Goal: Transaction & Acquisition: Purchase product/service

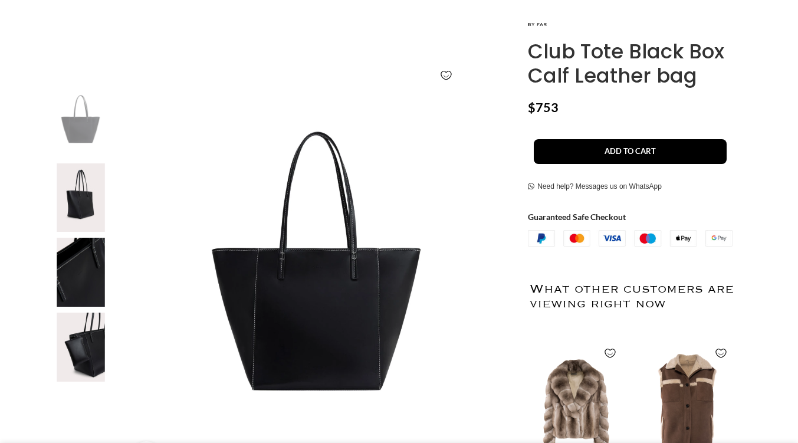
click at [71, 271] on img at bounding box center [81, 272] width 72 height 69
click at [85, 361] on img at bounding box center [81, 347] width 72 height 69
click at [85, 215] on img at bounding box center [81, 197] width 72 height 69
click at [73, 137] on img at bounding box center [81, 122] width 72 height 69
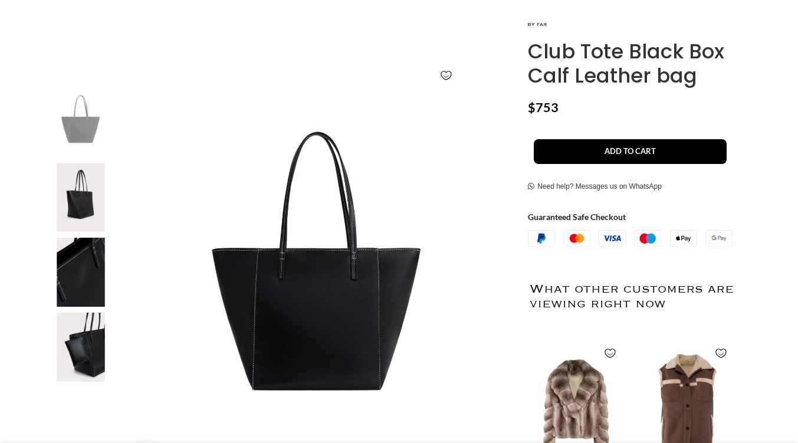
click at [225, 323] on img at bounding box center [318, 283] width 391 height 391
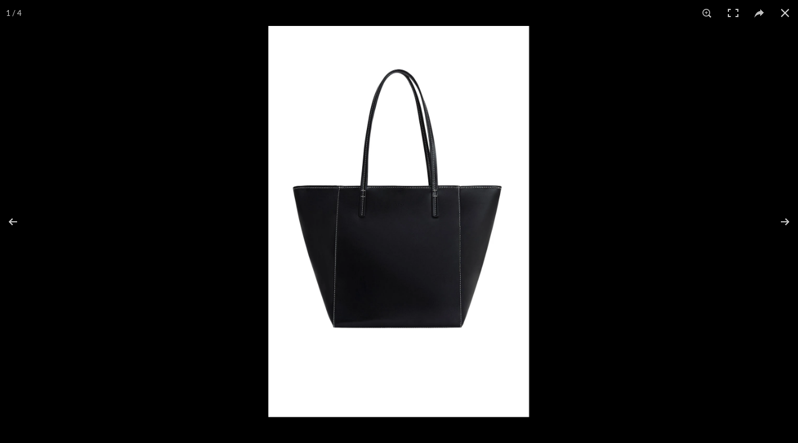
click at [354, 245] on img at bounding box center [398, 221] width 261 height 391
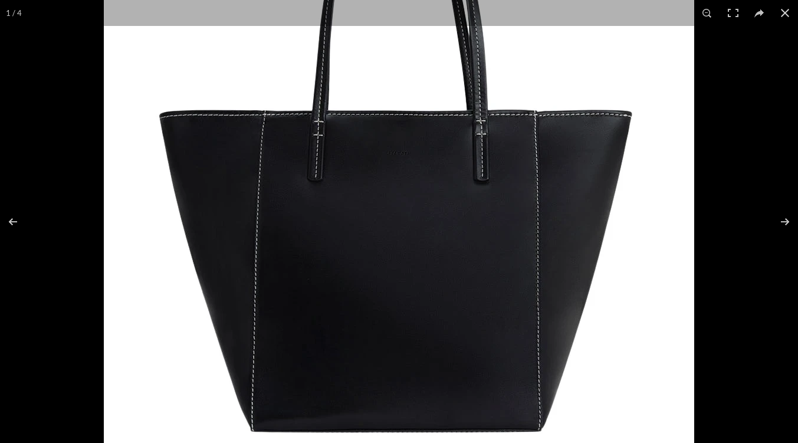
scroll to position [0, 248]
click at [785, 12] on button at bounding box center [785, 13] width 26 height 26
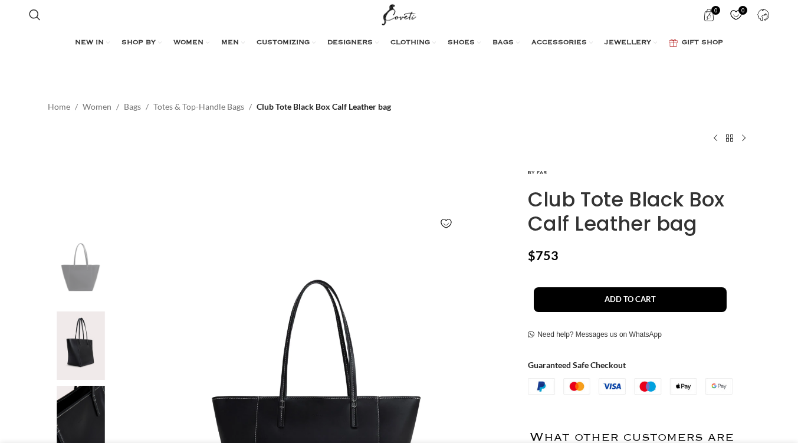
scroll to position [0, 372]
